Goal: Transaction & Acquisition: Purchase product/service

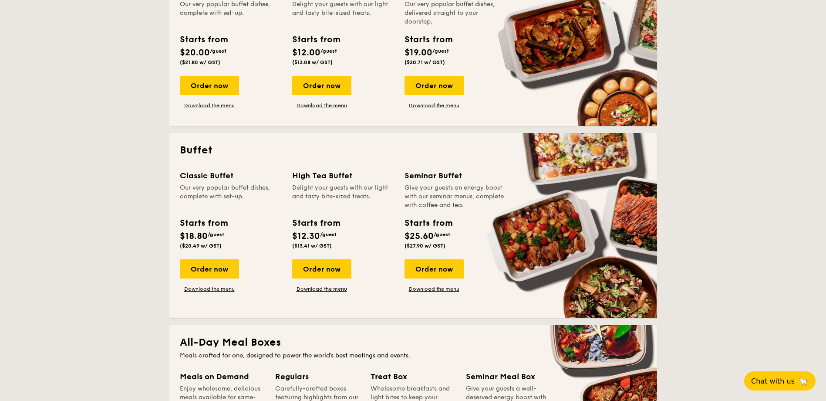
scroll to position [263, 0]
click at [214, 288] on link "Download the menu" at bounding box center [209, 288] width 59 height 7
click at [208, 264] on div "Order now" at bounding box center [209, 268] width 59 height 19
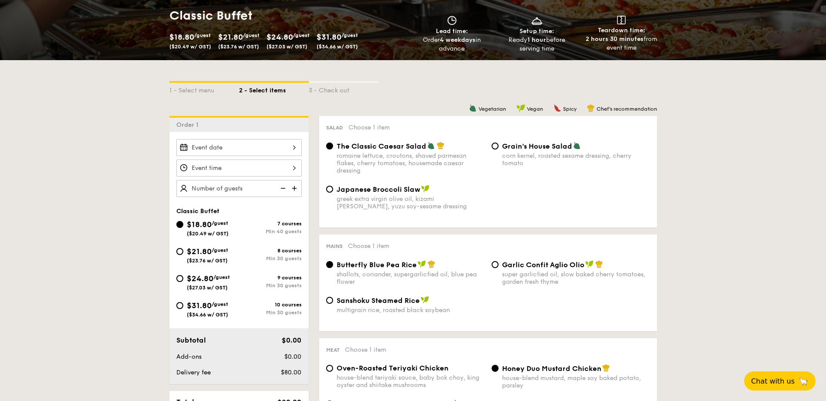
scroll to position [129, 0]
click at [233, 152] on input "Smoked Mesquite Whole Chicken brined in our in-house blend of herbs and spices,…" at bounding box center [238, 147] width 125 height 17
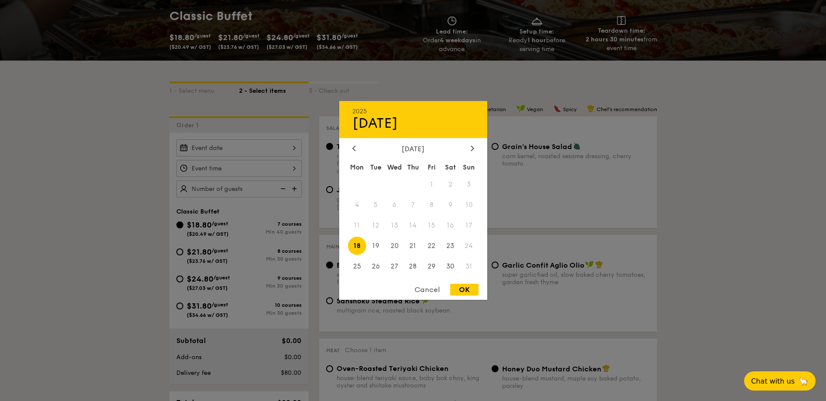
click at [418, 287] on div "Cancel" at bounding box center [427, 289] width 43 height 12
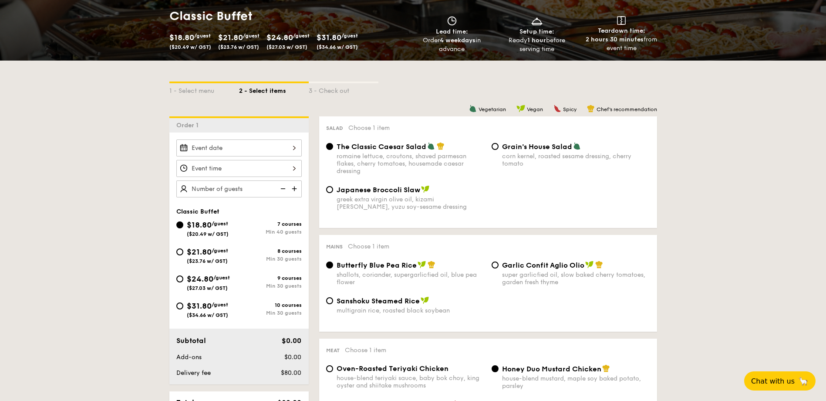
scroll to position [263, 0]
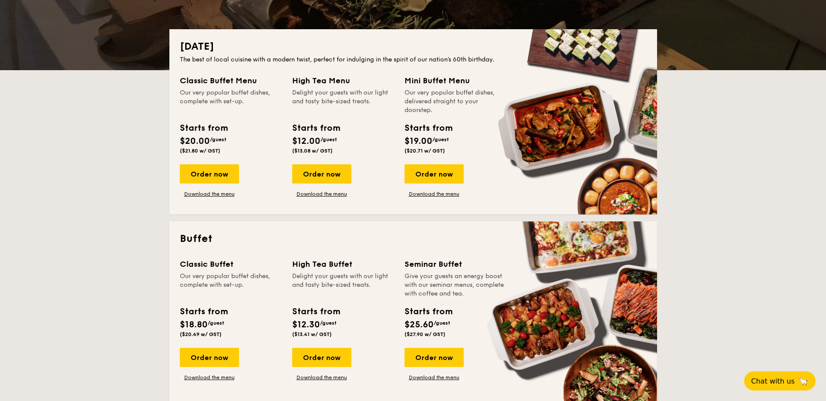
scroll to position [171, 0]
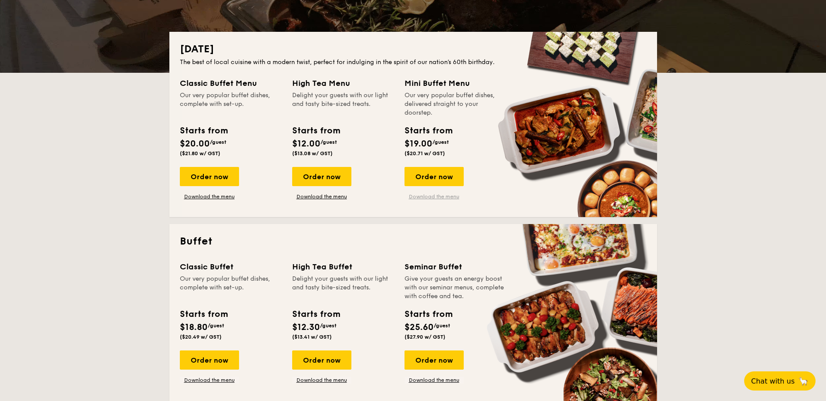
click at [432, 198] on link "Download the menu" at bounding box center [434, 196] width 59 height 7
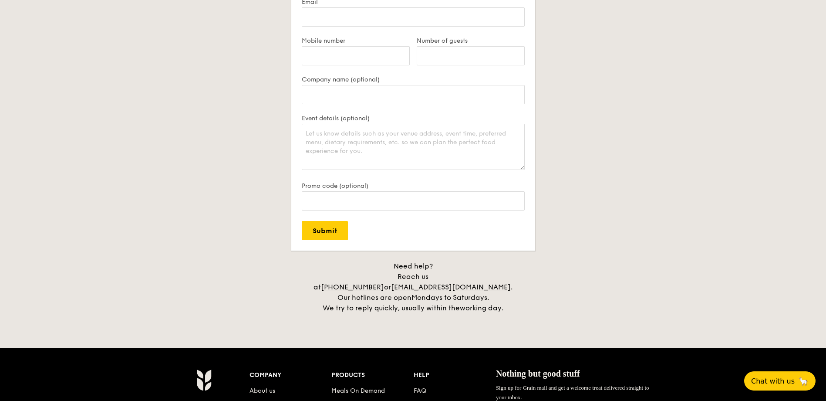
scroll to position [1871, 0]
